Goal: Check status: Check status

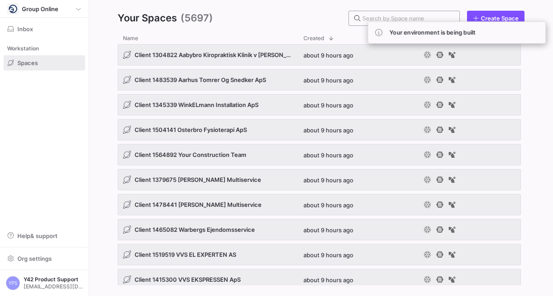
click at [439, 13] on div at bounding box center [407, 18] width 90 height 14
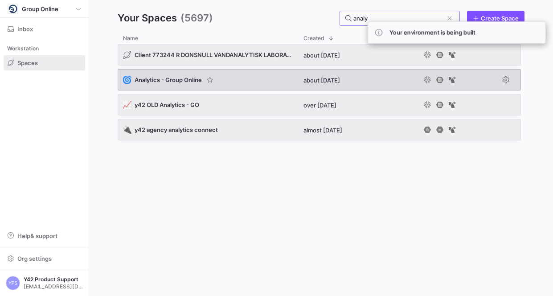
type input "analy"
click at [233, 82] on div "🌀 Analytics - Group Online" at bounding box center [208, 79] width 180 height 21
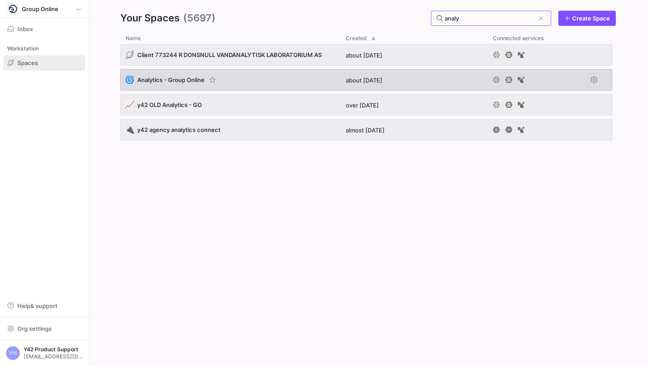
type input "analy"
click at [415, 77] on div "about 1 year ago" at bounding box center [413, 79] width 147 height 21
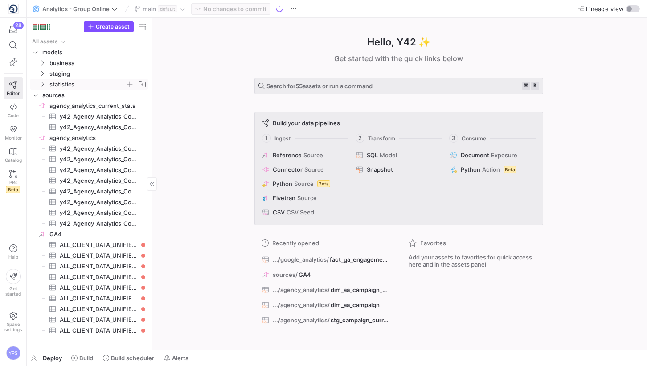
click at [44, 85] on icon "Press SPACE to select this row." at bounding box center [42, 84] width 6 height 5
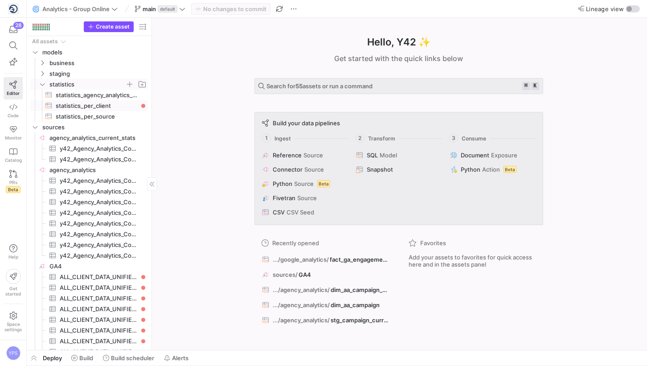
click at [77, 102] on span "statistics_per_client​​​​​​​​​​" at bounding box center [97, 106] width 82 height 10
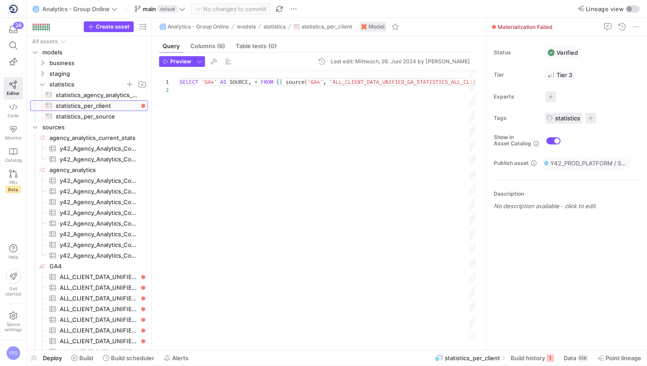
scroll to position [8, 0]
click at [541, 357] on span "Build history" at bounding box center [527, 357] width 34 height 7
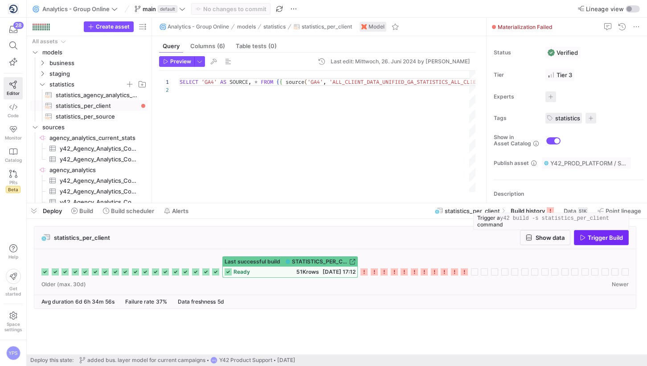
click at [605, 234] on span "Trigger Build" at bounding box center [605, 237] width 35 height 7
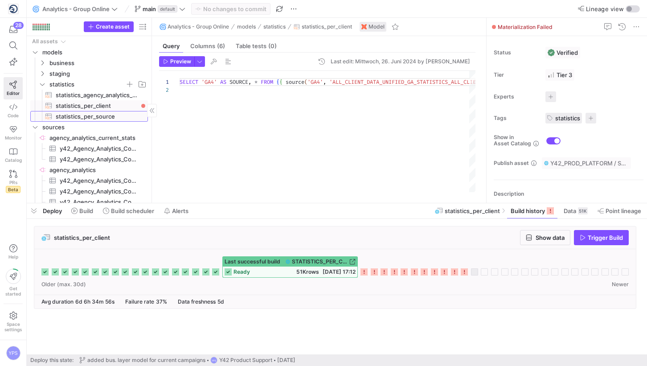
click at [113, 114] on span "statistics_per_source​​​​​​​​​​" at bounding box center [97, 116] width 82 height 10
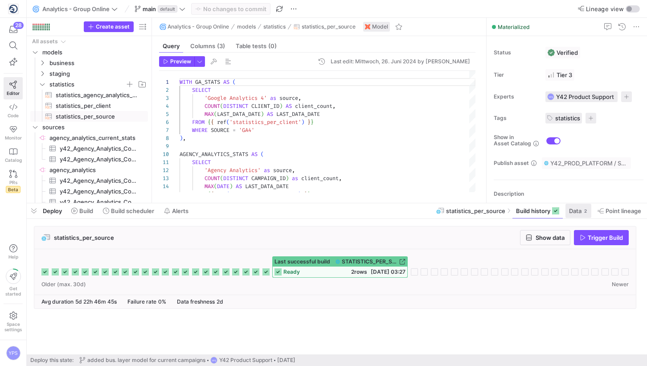
click at [574, 208] on span "Data" at bounding box center [575, 210] width 12 height 7
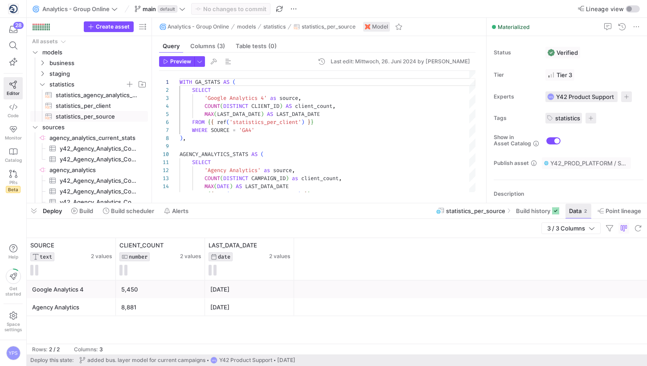
click at [569, 213] on span "Data" at bounding box center [575, 210] width 12 height 7
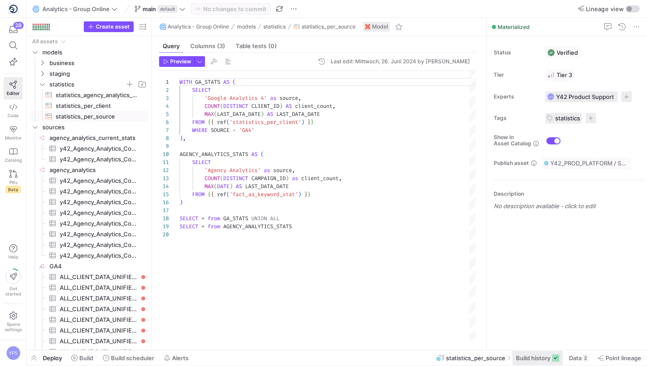
click at [550, 357] on span "Build history" at bounding box center [537, 357] width 43 height 7
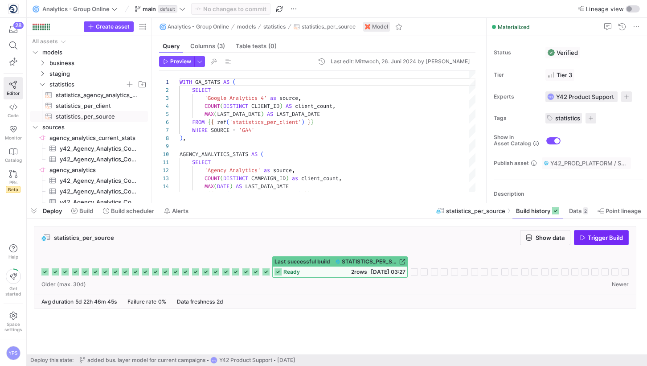
click at [608, 238] on span "Trigger Build" at bounding box center [605, 237] width 35 height 7
click at [120, 95] on span "statistics_agency_analytics_current_stats​​​​​​​​​​" at bounding box center [97, 95] width 82 height 10
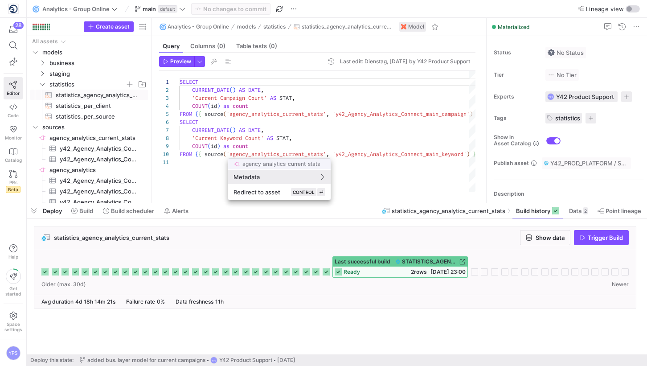
click at [131, 110] on div at bounding box center [323, 183] width 647 height 366
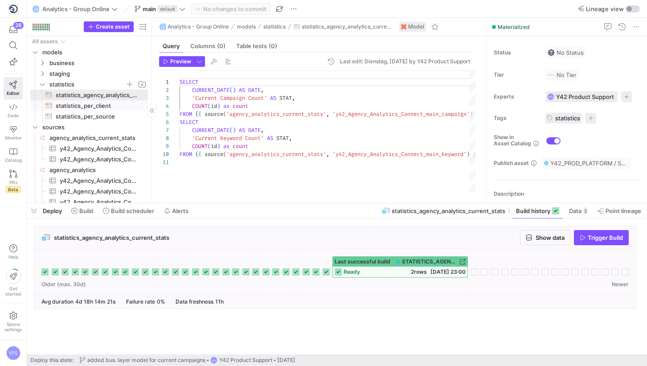
click at [126, 107] on span "statistics_per_client​​​​​​​​​​" at bounding box center [97, 106] width 82 height 10
type textarea "SELECT 'GA4' AS SOURCE, * FROM {{ source('GA4', 'ALL_CLIENT_DATA_UNIFIED_GA_STA…"
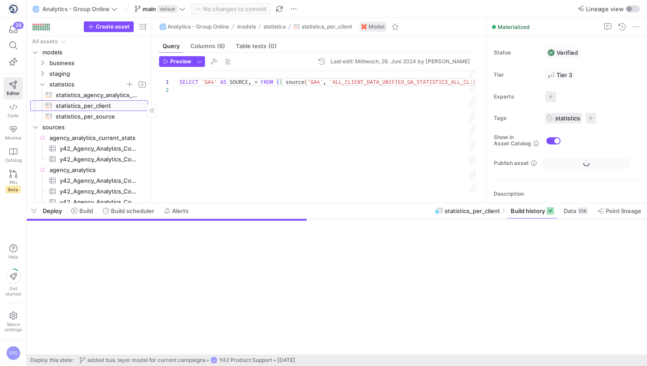
scroll to position [8, 0]
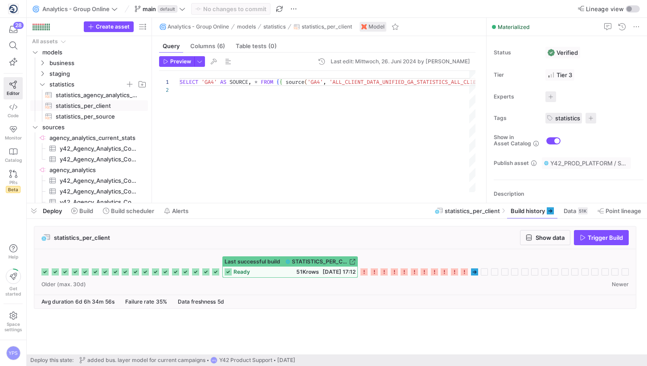
click at [473, 273] on icon at bounding box center [474, 271] width 7 height 7
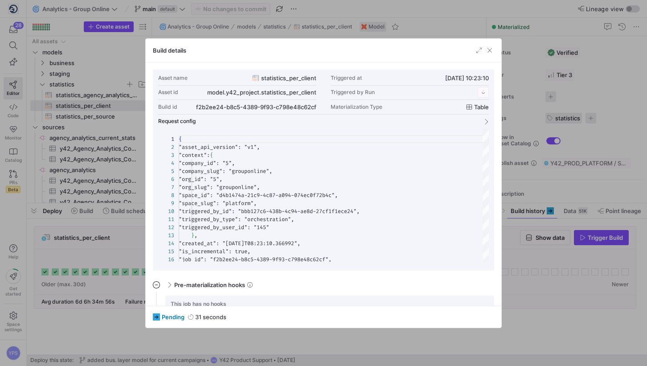
scroll to position [80, 0]
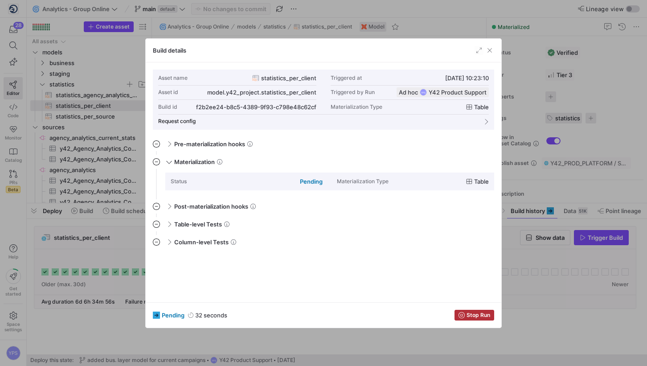
click at [563, 306] on div at bounding box center [323, 183] width 647 height 366
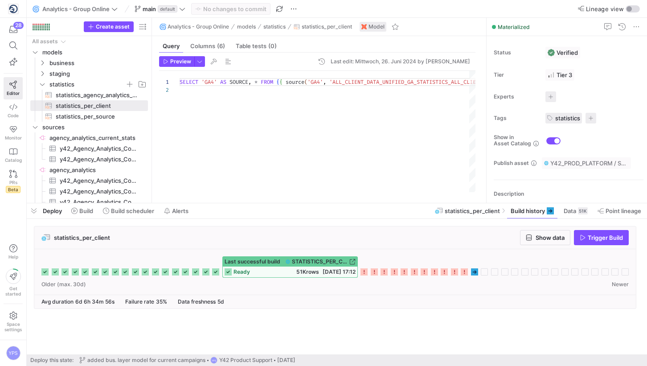
click at [328, 271] on span "[DATE] 17:12" at bounding box center [338, 271] width 33 height 7
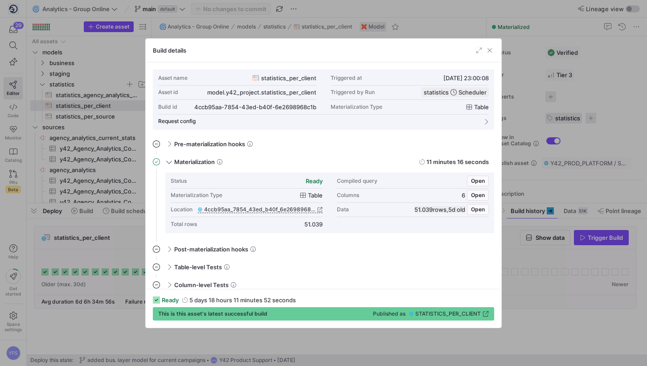
click at [585, 326] on div at bounding box center [323, 183] width 647 height 366
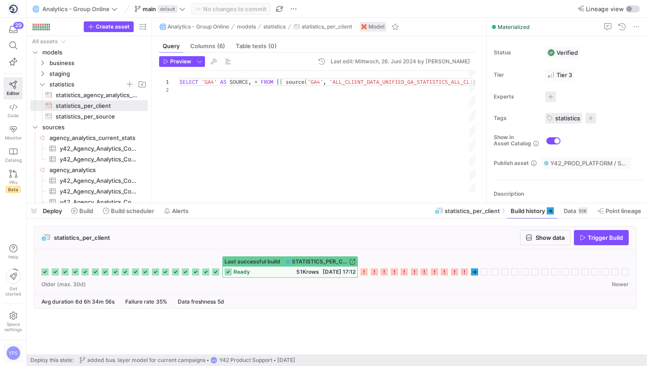
click at [15, 350] on div "YPS" at bounding box center [13, 353] width 14 height 14
click at [46, 306] on span "User settings" at bounding box center [35, 306] width 37 height 7
click at [17, 353] on div "YPS" at bounding box center [13, 353] width 14 height 14
click at [20, 236] on div at bounding box center [323, 183] width 647 height 366
click at [15, 8] on img at bounding box center [13, 8] width 9 height 9
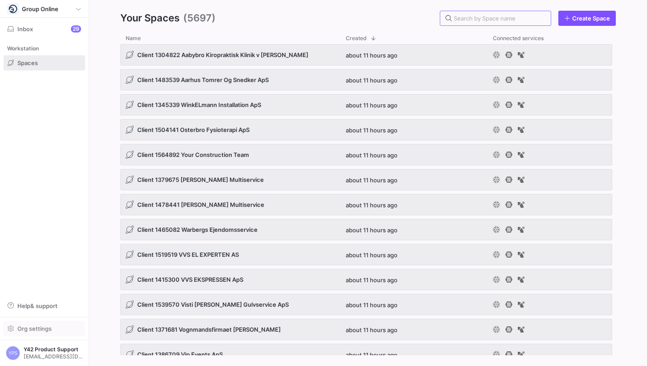
click at [51, 326] on span "Org settings" at bounding box center [34, 328] width 34 height 7
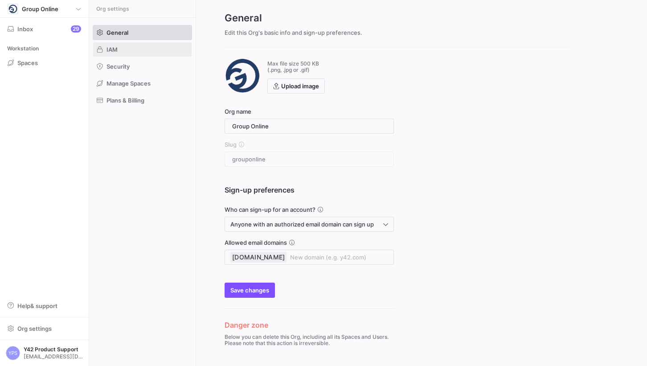
click at [167, 45] on span at bounding box center [142, 49] width 98 height 14
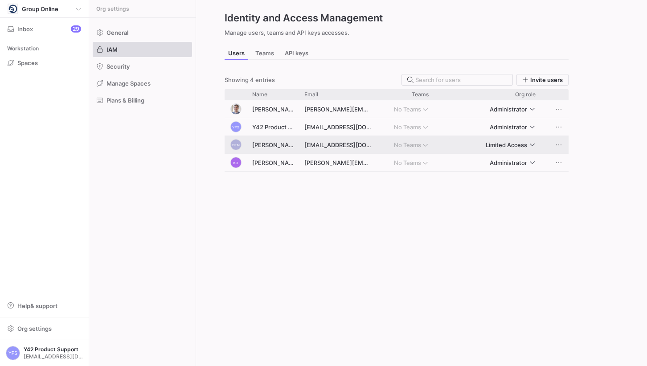
click at [535, 143] on div "Limited Access" at bounding box center [494, 145] width 91 height 14
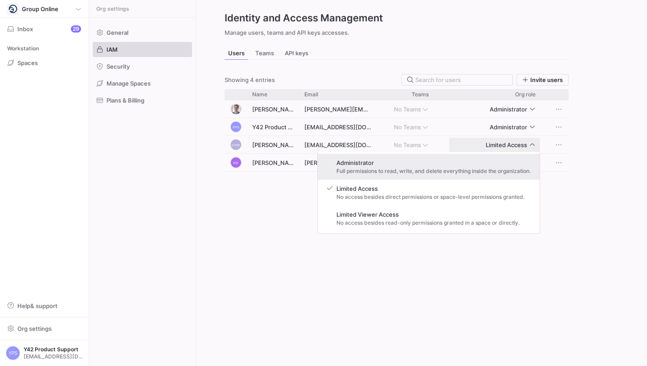
click at [512, 157] on div "Administrator Full permissions to read, write, and delete everything inside the…" at bounding box center [428, 167] width 215 height 26
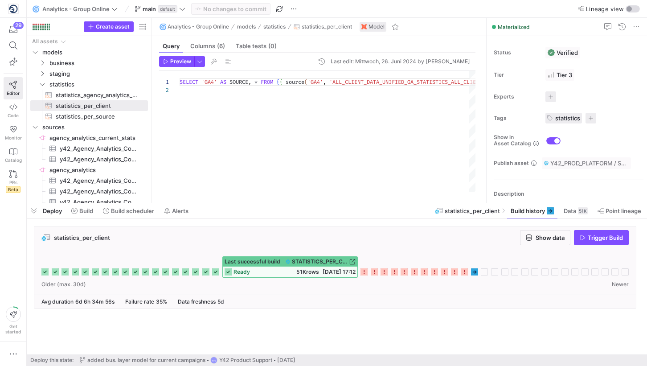
scroll to position [8, 0]
click at [476, 270] on icon at bounding box center [474, 271] width 7 height 7
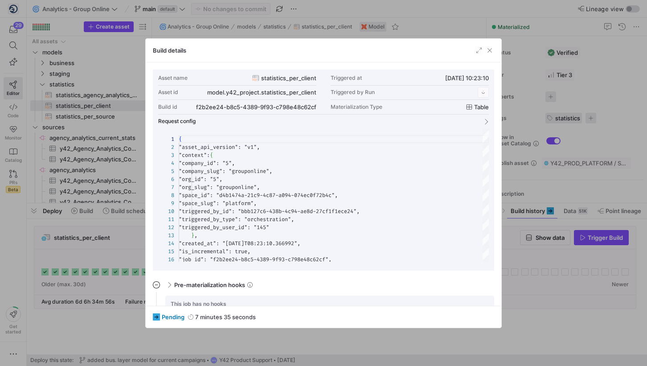
scroll to position [80, 0]
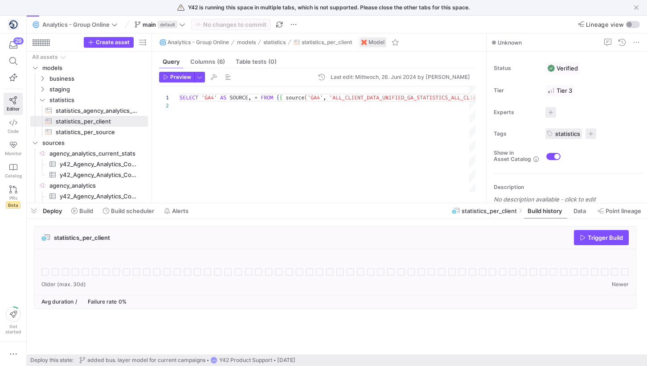
scroll to position [8, 0]
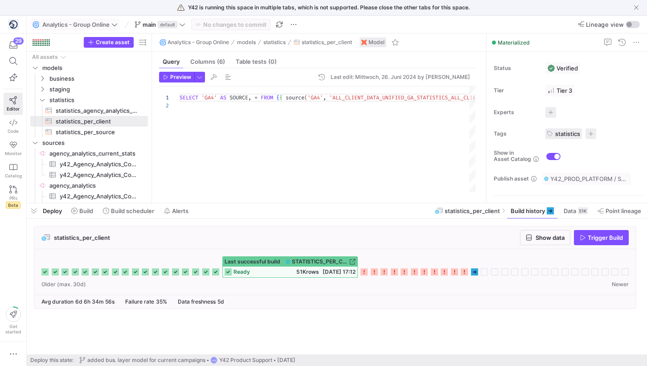
click at [76, 24] on span "Analytics - Group Online" at bounding box center [75, 24] width 67 height 7
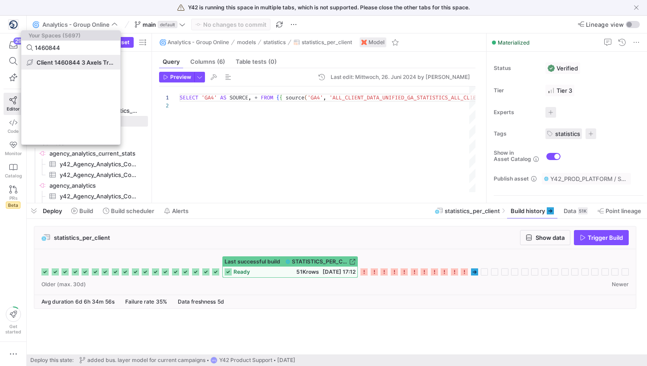
type input "1460844"
click at [77, 62] on span "Client 1460844 3 Axels Transport ApS" at bounding box center [76, 62] width 78 height 7
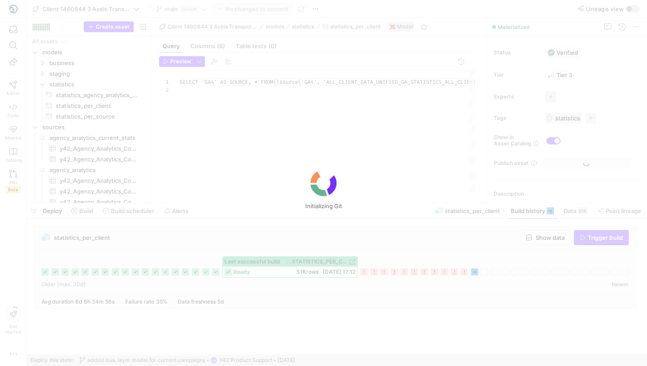
scroll to position [8, 0]
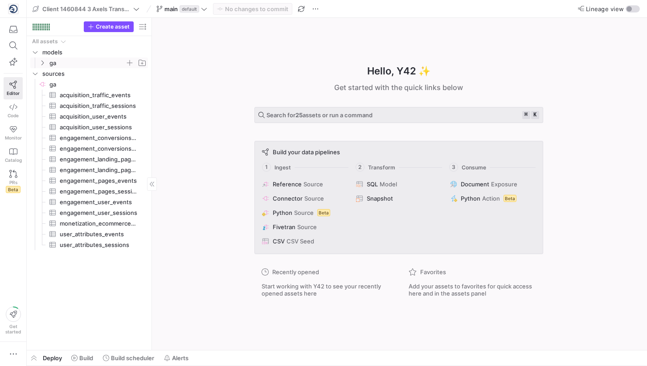
click at [53, 62] on span "ga" at bounding box center [87, 63] width 76 height 10
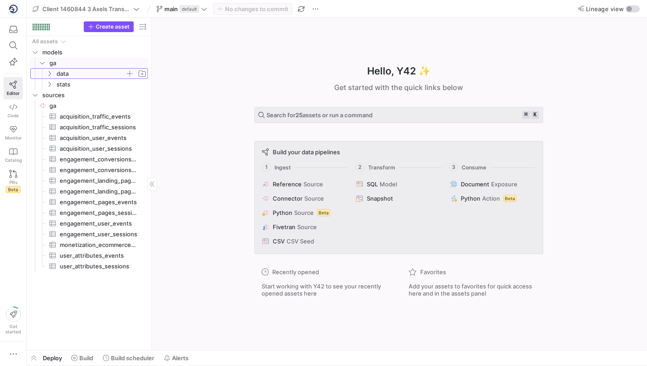
click at [67, 74] on span "data" at bounding box center [91, 74] width 69 height 10
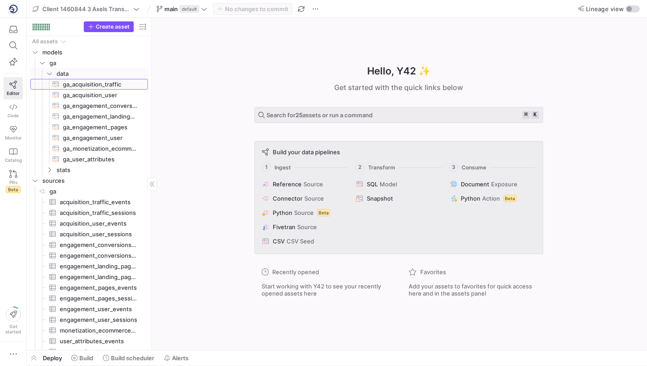
click at [69, 79] on span "ga_acquisition_traffic​​​​​​​​​​" at bounding box center [100, 84] width 75 height 10
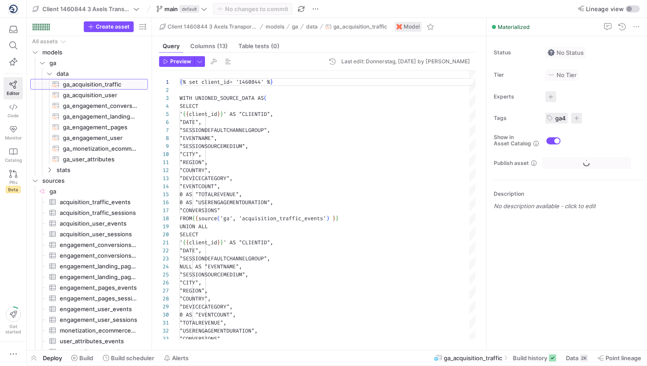
scroll to position [80, 0]
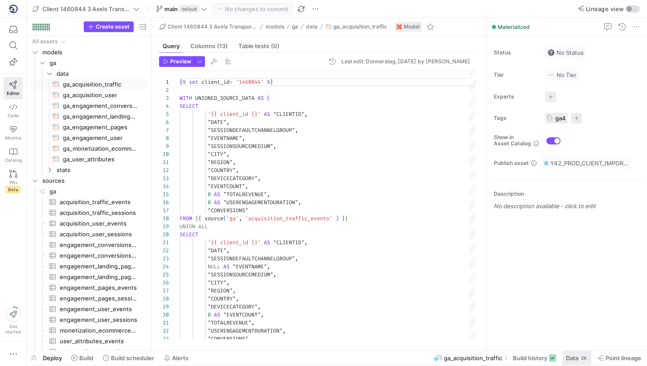
click at [574, 355] on span "Data" at bounding box center [572, 357] width 12 height 7
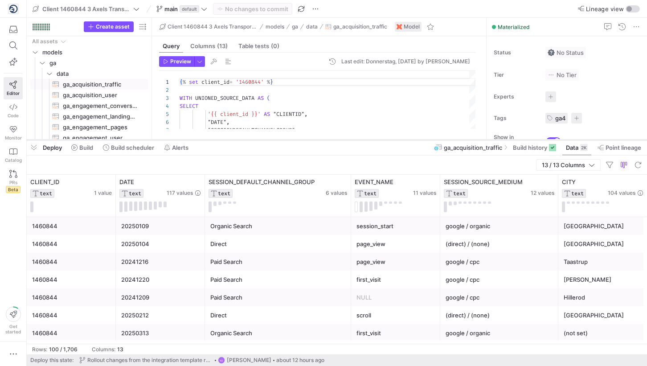
drag, startPoint x: 371, startPoint y: 201, endPoint x: 377, endPoint y: 139, distance: 63.0
click at [377, 139] on div at bounding box center [337, 140] width 620 height 4
click at [138, 5] on span "Client 1460844 3 Axels Transport ApS" at bounding box center [86, 8] width 107 height 7
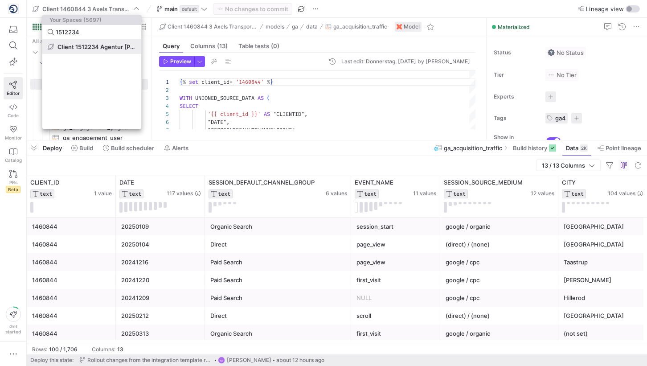
type input "1512234"
click at [100, 49] on span "Client 1512234 Agentur [PERSON_NAME]" at bounding box center [96, 46] width 78 height 7
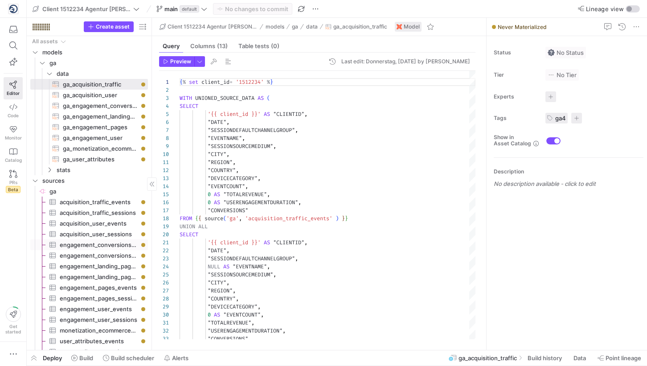
scroll to position [7, 0]
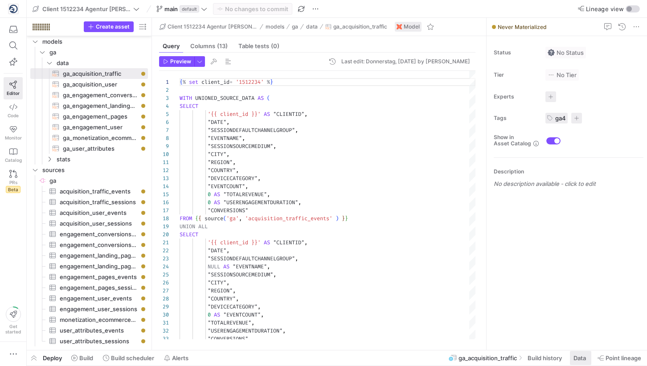
click at [587, 357] on span at bounding box center [580, 358] width 21 height 14
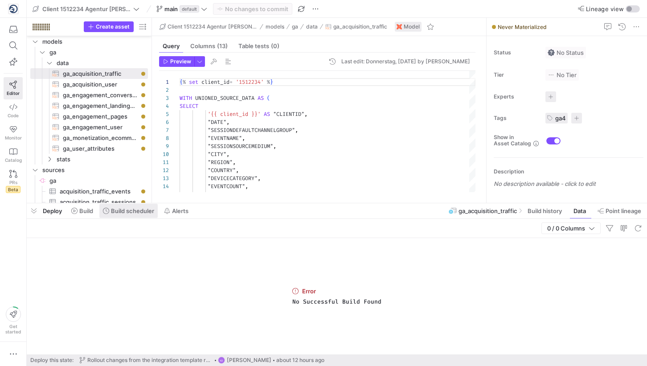
click at [123, 206] on span at bounding box center [128, 211] width 58 height 14
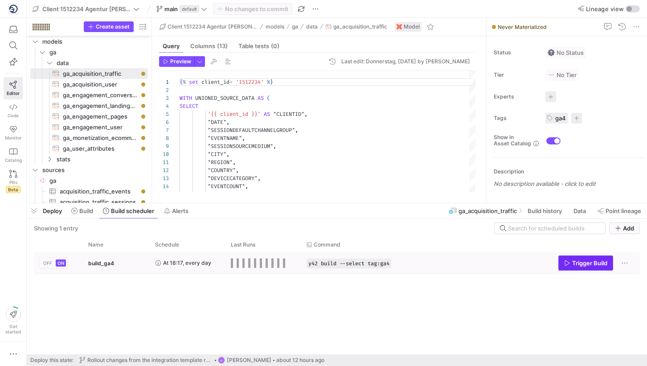
click at [597, 263] on span "Trigger Build" at bounding box center [589, 262] width 35 height 7
click at [81, 218] on y42-bottom-drawer-toolbar "Deploy Build Build scheduler Alerts ga_acquisition_traffic Build history Data P…" at bounding box center [337, 211] width 620 height 16
click at [81, 215] on span at bounding box center [82, 211] width 29 height 14
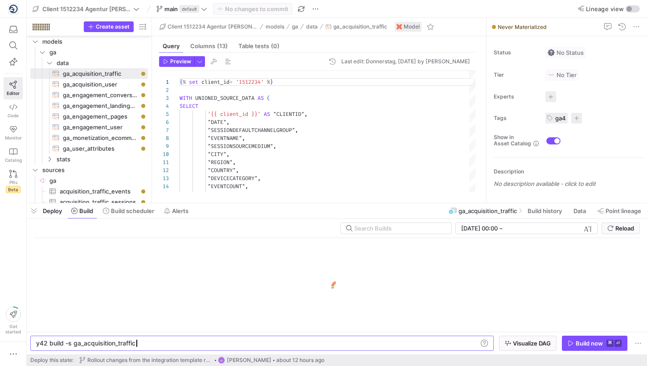
scroll to position [0, 99]
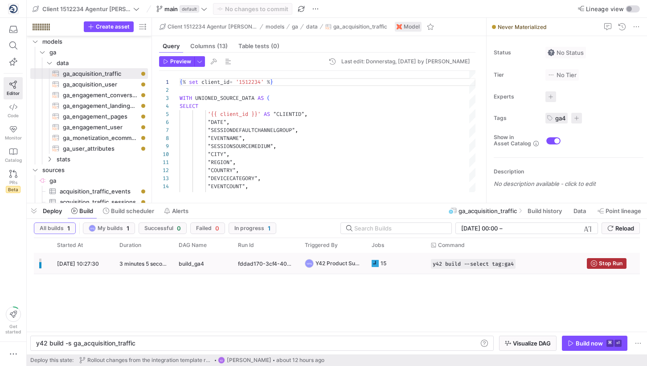
click at [263, 272] on div "fddad170-3cf4-40a9-96fb-93ef95538693" at bounding box center [266, 263] width 67 height 21
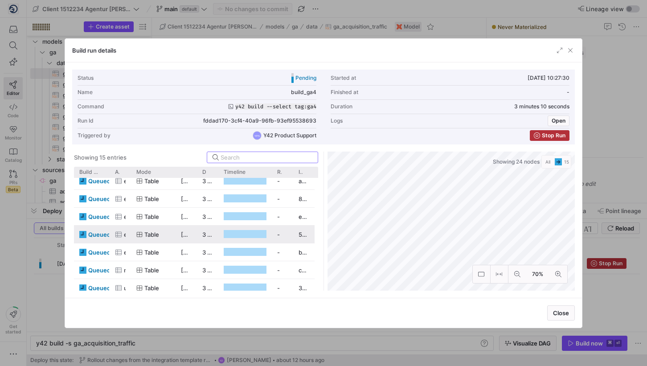
scroll to position [95, 0]
